Goal: Find specific page/section: Find specific page/section

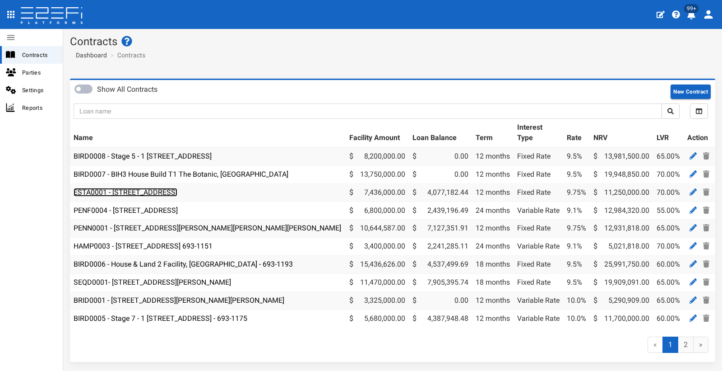
click at [117, 192] on link "ESTA0001 - [STREET_ADDRESS]" at bounding box center [126, 192] width 104 height 9
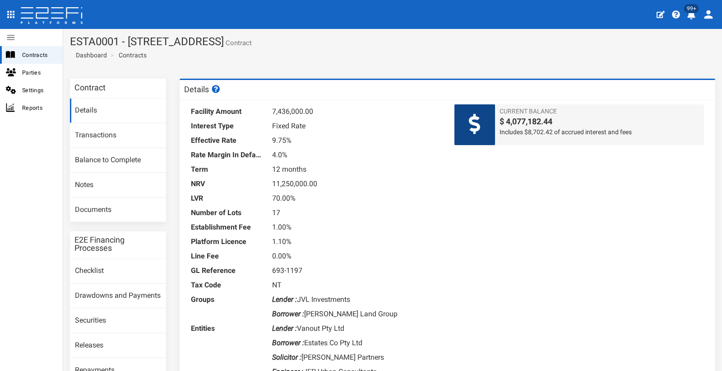
drag, startPoint x: 324, startPoint y: 40, endPoint x: 64, endPoint y: 44, distance: 260.0
click at [64, 44] on section "ESTA0001 - [STREET_ADDRESS] Contract Dashboard Contracts" at bounding box center [392, 50] width 659 height 43
copy h1 "ESTA0001 - [STREET_ADDRESS]"
